Goal: Transaction & Acquisition: Purchase product/service

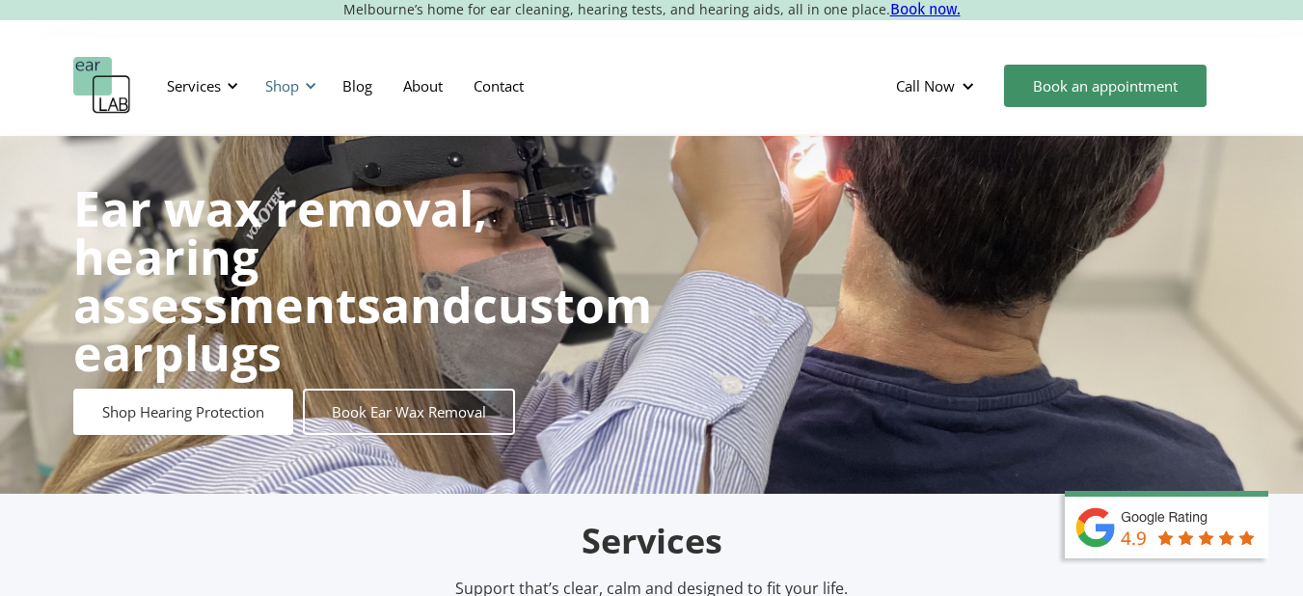
click at [294, 87] on div "Shop" at bounding box center [282, 85] width 34 height 19
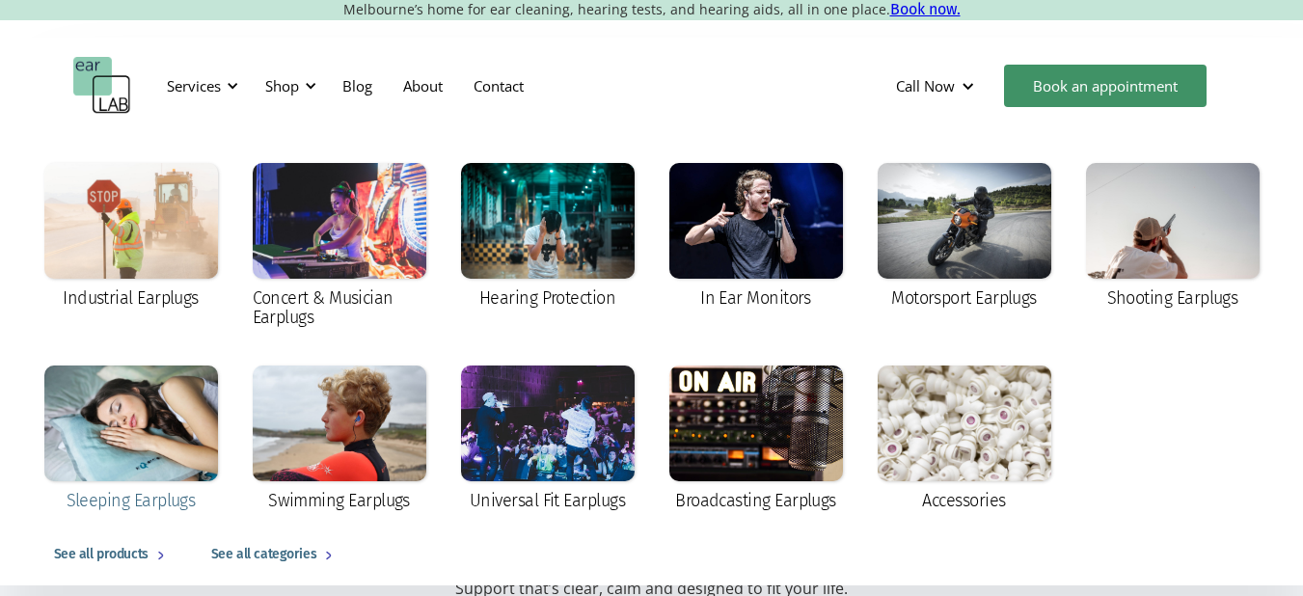
click at [166, 406] on div at bounding box center [131, 424] width 174 height 116
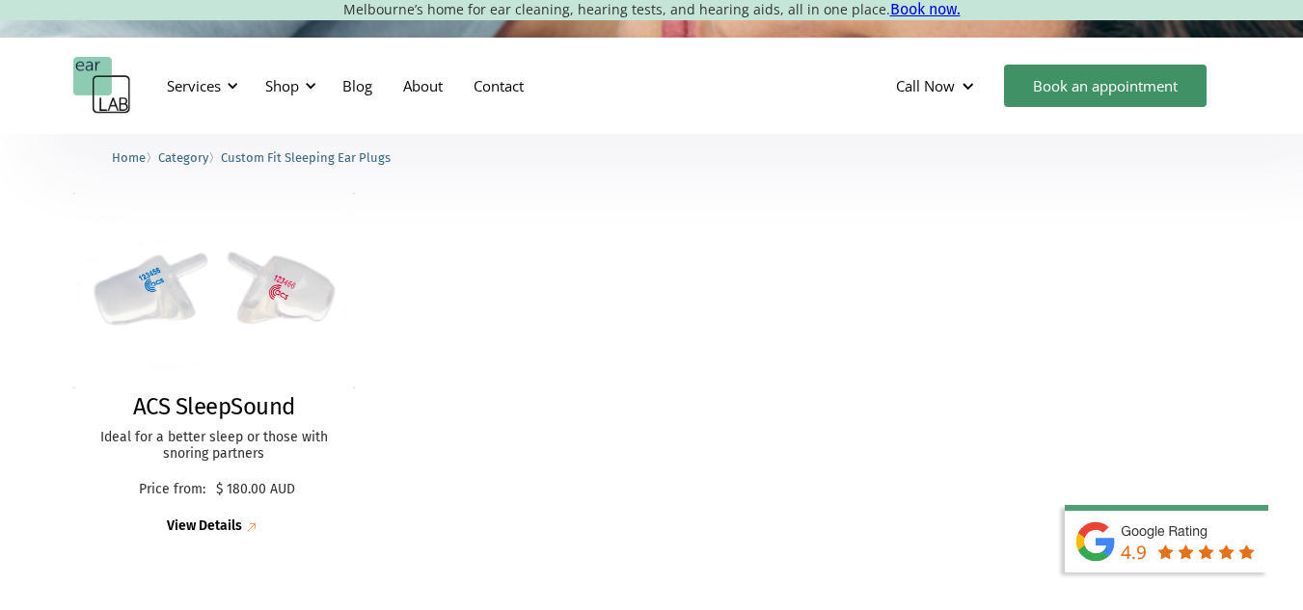
scroll to position [503, 0]
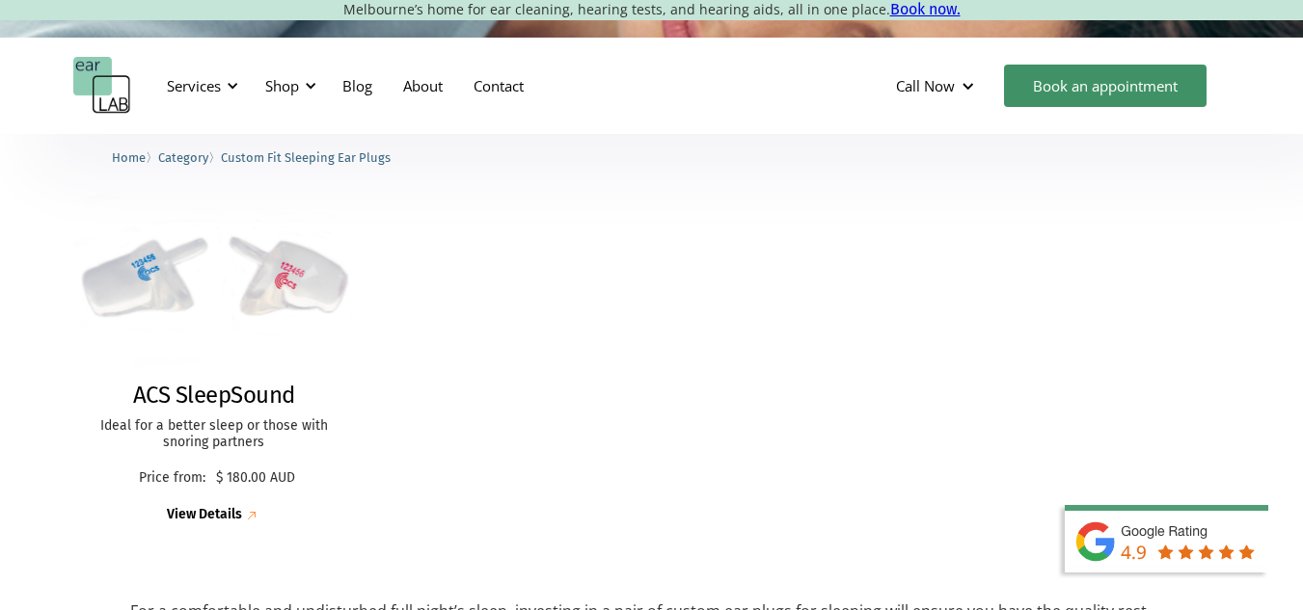
click at [302, 262] on img at bounding box center [214, 279] width 311 height 215
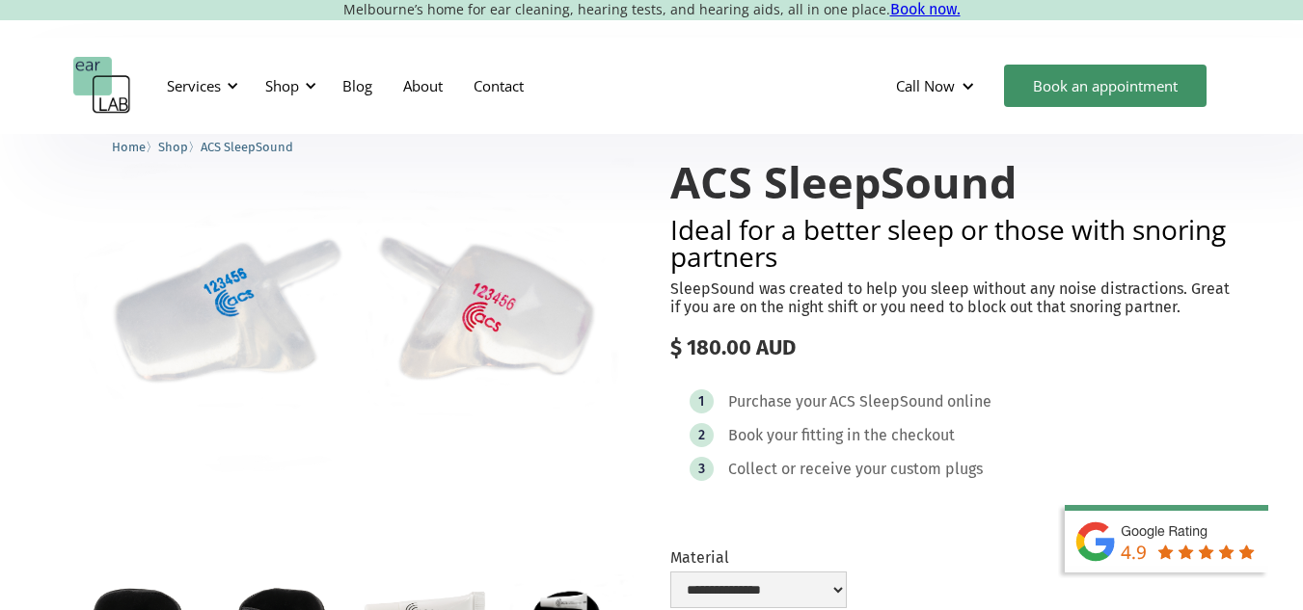
scroll to position [112, 0]
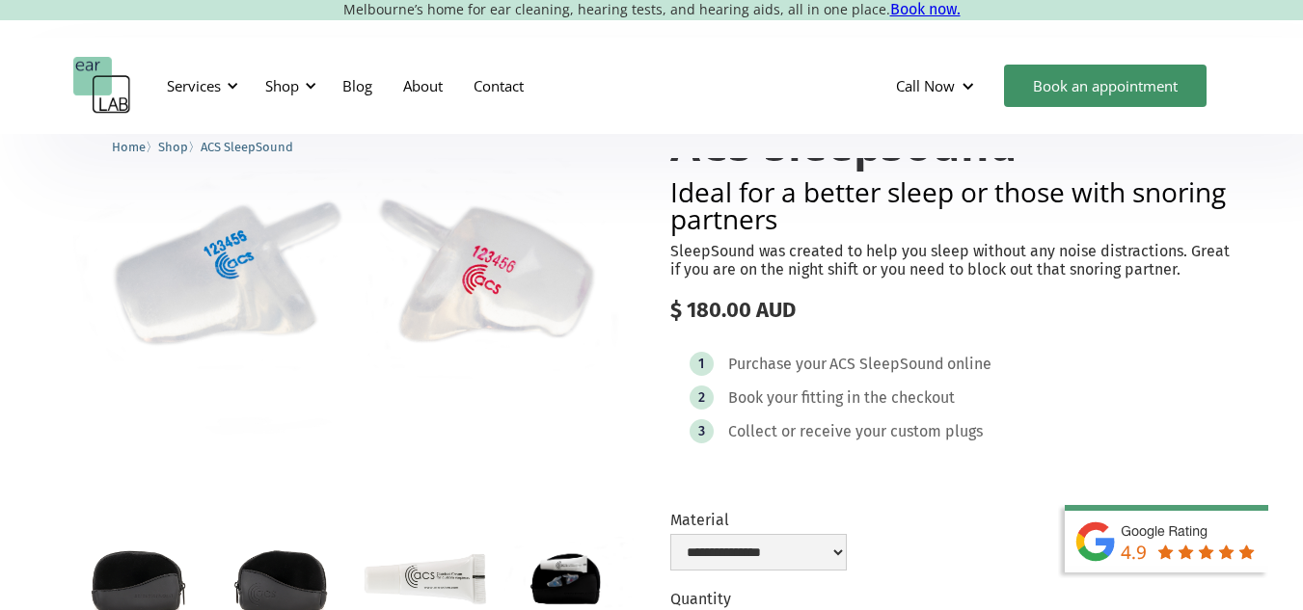
scroll to position [128, 0]
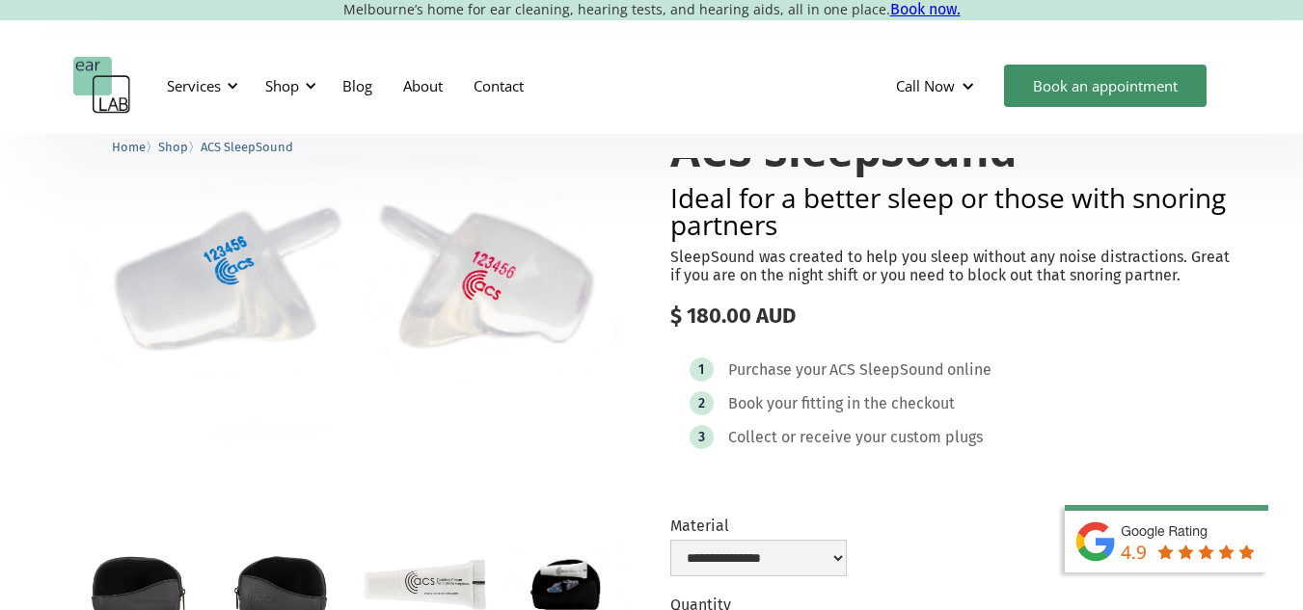
click at [836, 326] on div "$ 180.00 AUD" at bounding box center [950, 316] width 560 height 25
